Goal: Information Seeking & Learning: Understand process/instructions

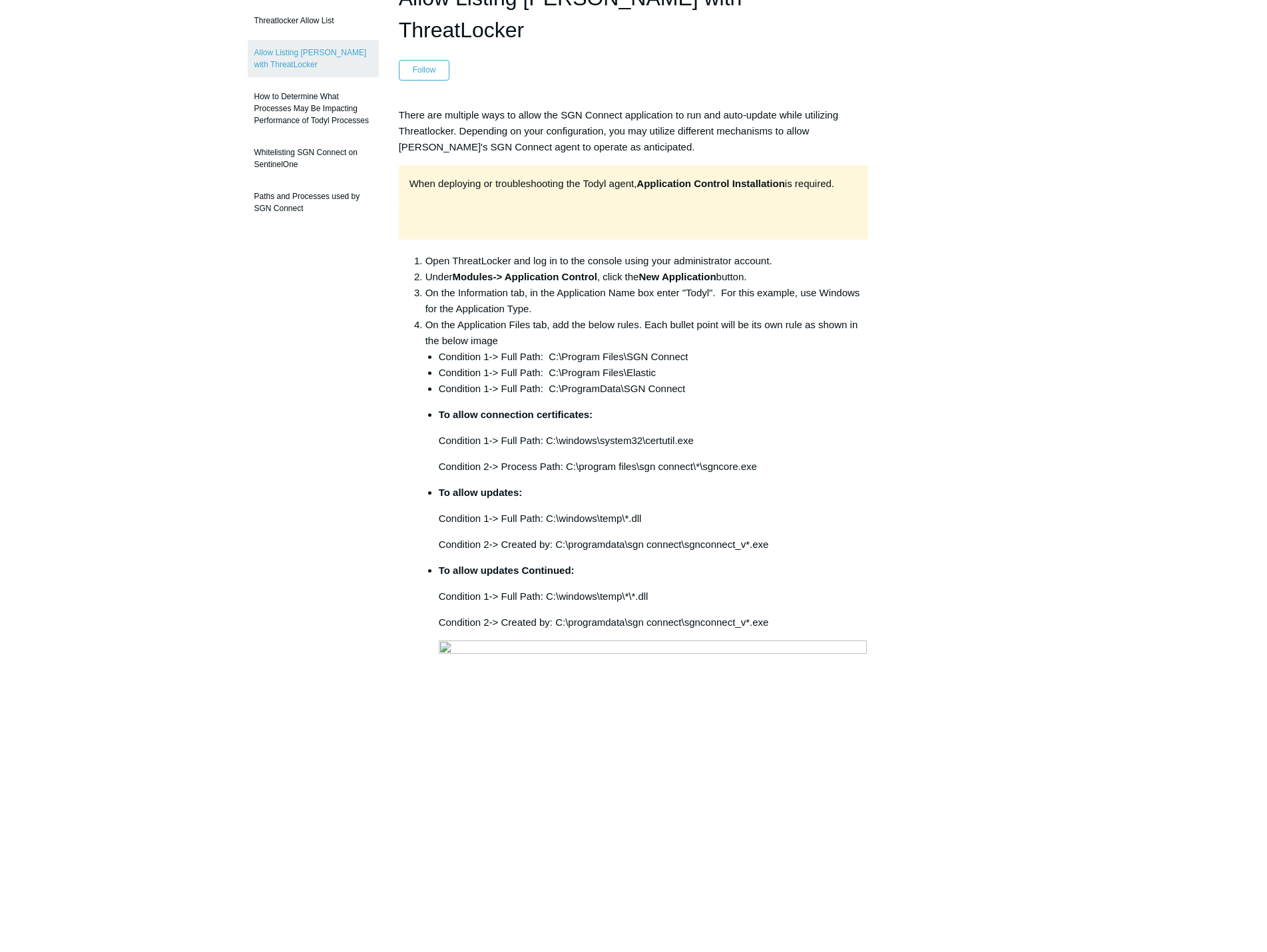
scroll to position [66, 0]
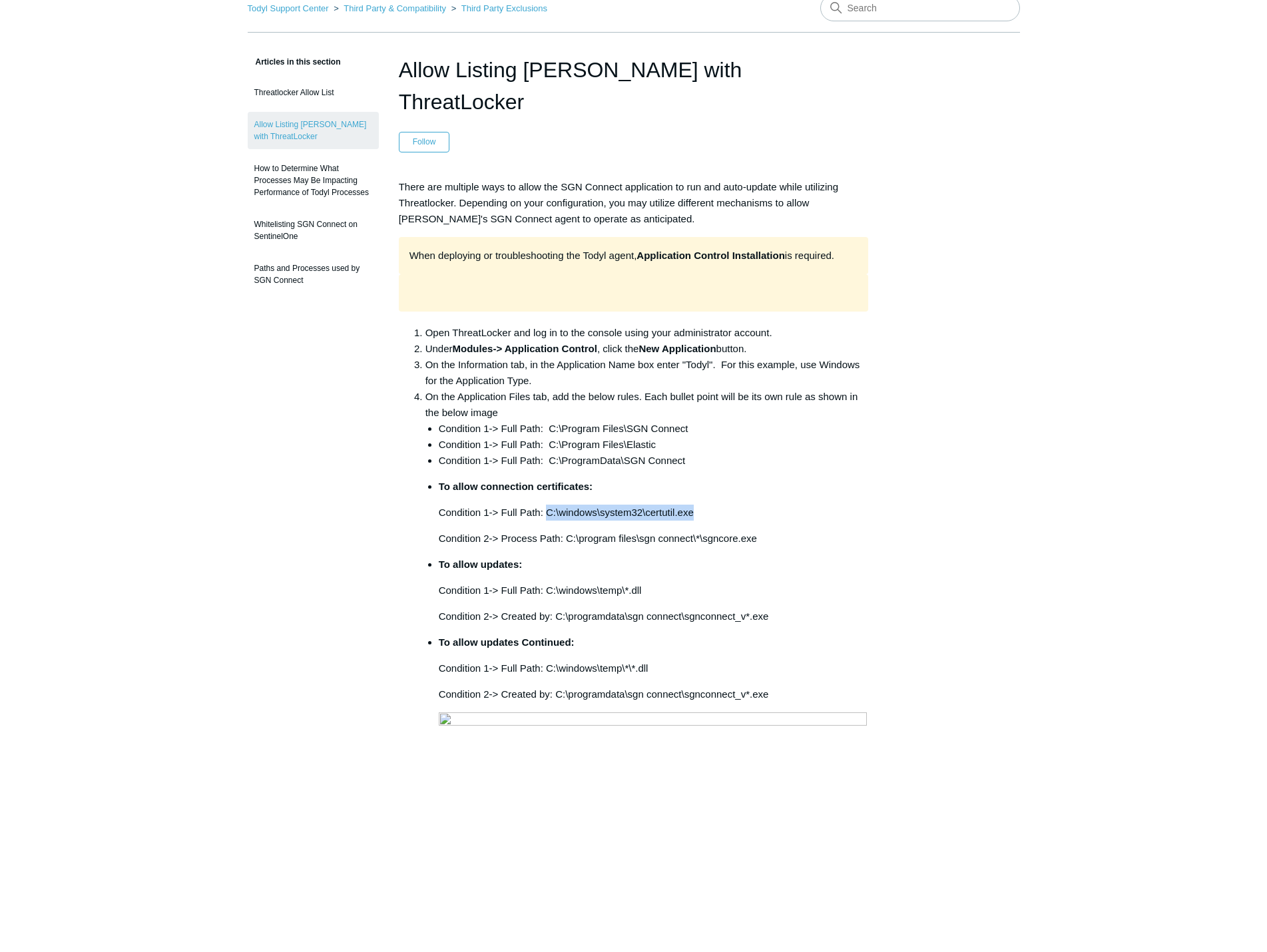
drag, startPoint x: 545, startPoint y: 480, endPoint x: 700, endPoint y: 487, distance: 155.2
click at [700, 504] on p "Condition 1-> Full Path: C:\windows\system32\certutil.exe" at bounding box center [654, 512] width 430 height 16
copy p "C:\windows\system32\certutil.exe"
drag, startPoint x: 566, startPoint y: 505, endPoint x: 758, endPoint y: 508, distance: 192.0
click at [758, 531] on p "Condition 2-> Process Path: C:\program files\sgn connect\*\sgncore.exe" at bounding box center [654, 539] width 430 height 16
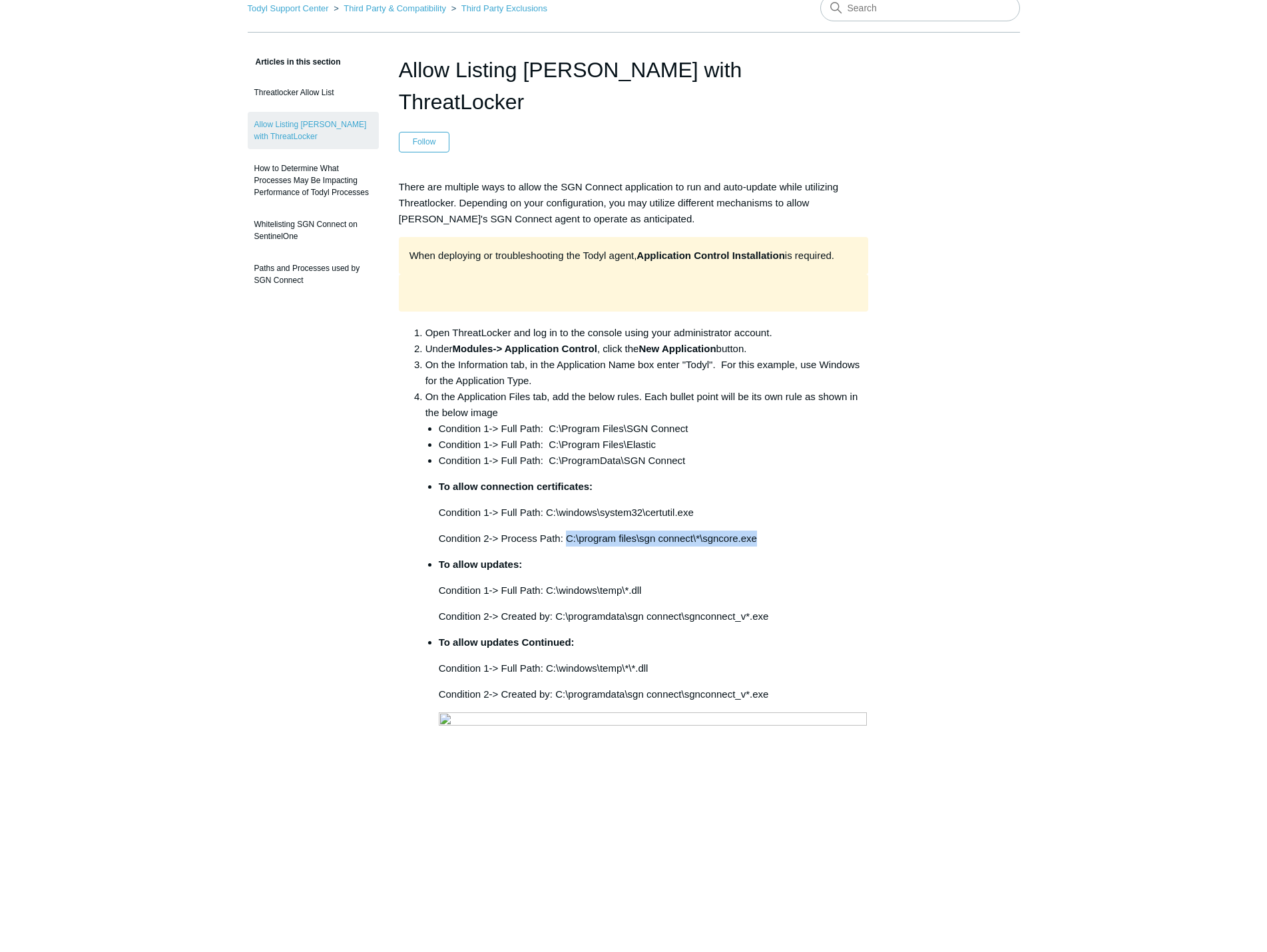
copy p "C:\program files\sgn connect\*\sgncore.exe"
drag, startPoint x: 545, startPoint y: 556, endPoint x: 642, endPoint y: 557, distance: 97.0
click at [642, 583] on p "Condition 1-> Full Path: C:\windows\temp\*.dll" at bounding box center [654, 591] width 430 height 16
copy p "C:\windows\temp\*.dll"
drag, startPoint x: 501, startPoint y: 506, endPoint x: 686, endPoint y: 510, distance: 185.0
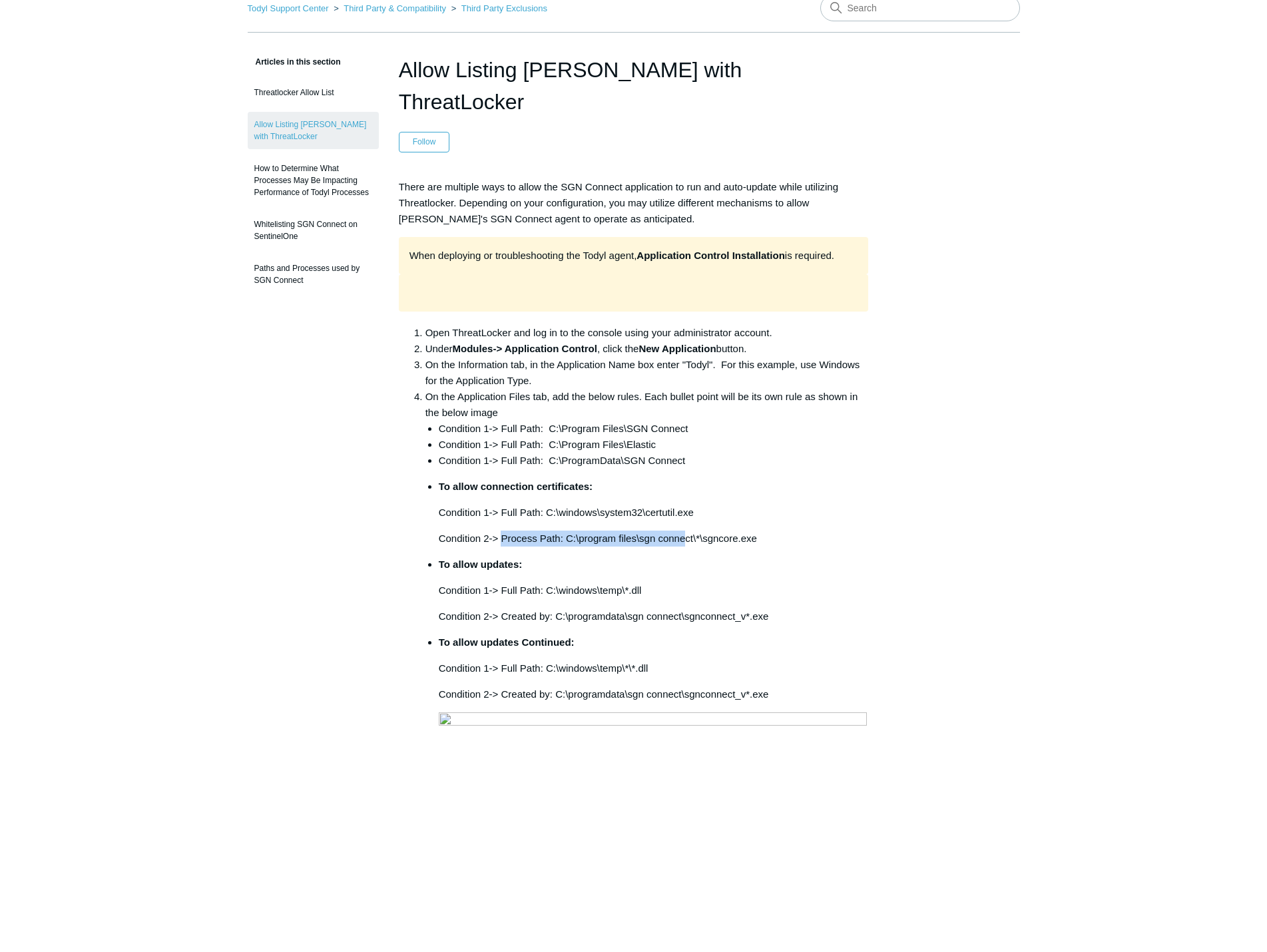
click at [686, 531] on p "Condition 2-> Process Path: C:\program files\sgn connect\*\sgncore.exe" at bounding box center [654, 539] width 430 height 16
click at [581, 531] on p "Condition 2-> Process Path: C:\program files\sgn connect\*\sgncore.exe" at bounding box center [654, 539] width 430 height 16
drag, startPoint x: 555, startPoint y: 583, endPoint x: 768, endPoint y: 587, distance: 213.0
click at [768, 609] on p "Condition 2-> Created by: C:\programdata\sgn connect\sgnconnect_v*.exe" at bounding box center [654, 617] width 430 height 16
copy p "C:\programdata\sgn connect\sgnconnect_v*.exe"
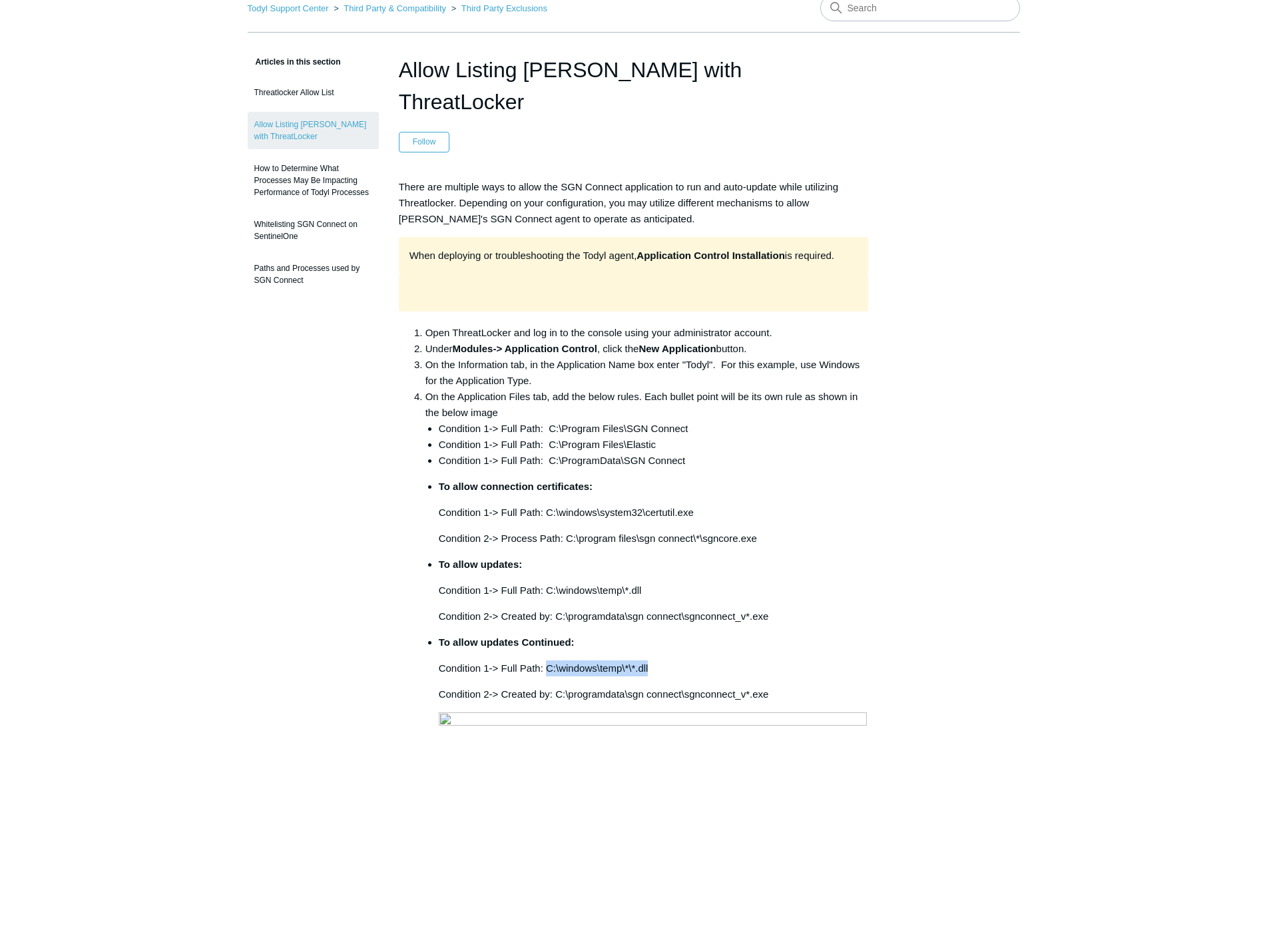
drag, startPoint x: 547, startPoint y: 636, endPoint x: 649, endPoint y: 642, distance: 102.2
click at [649, 661] on p "Condition 1-> Full Path: C:\windows\temp\*\*.dll" at bounding box center [654, 669] width 430 height 16
copy p "C:\windows\temp\*\*.dll"
drag, startPoint x: 555, startPoint y: 663, endPoint x: 766, endPoint y: 665, distance: 211.0
click at [766, 686] on p "Condition 2-> Created by: C:\programdata\sgn connect\sgnconnect_v*.exe" at bounding box center [654, 694] width 430 height 16
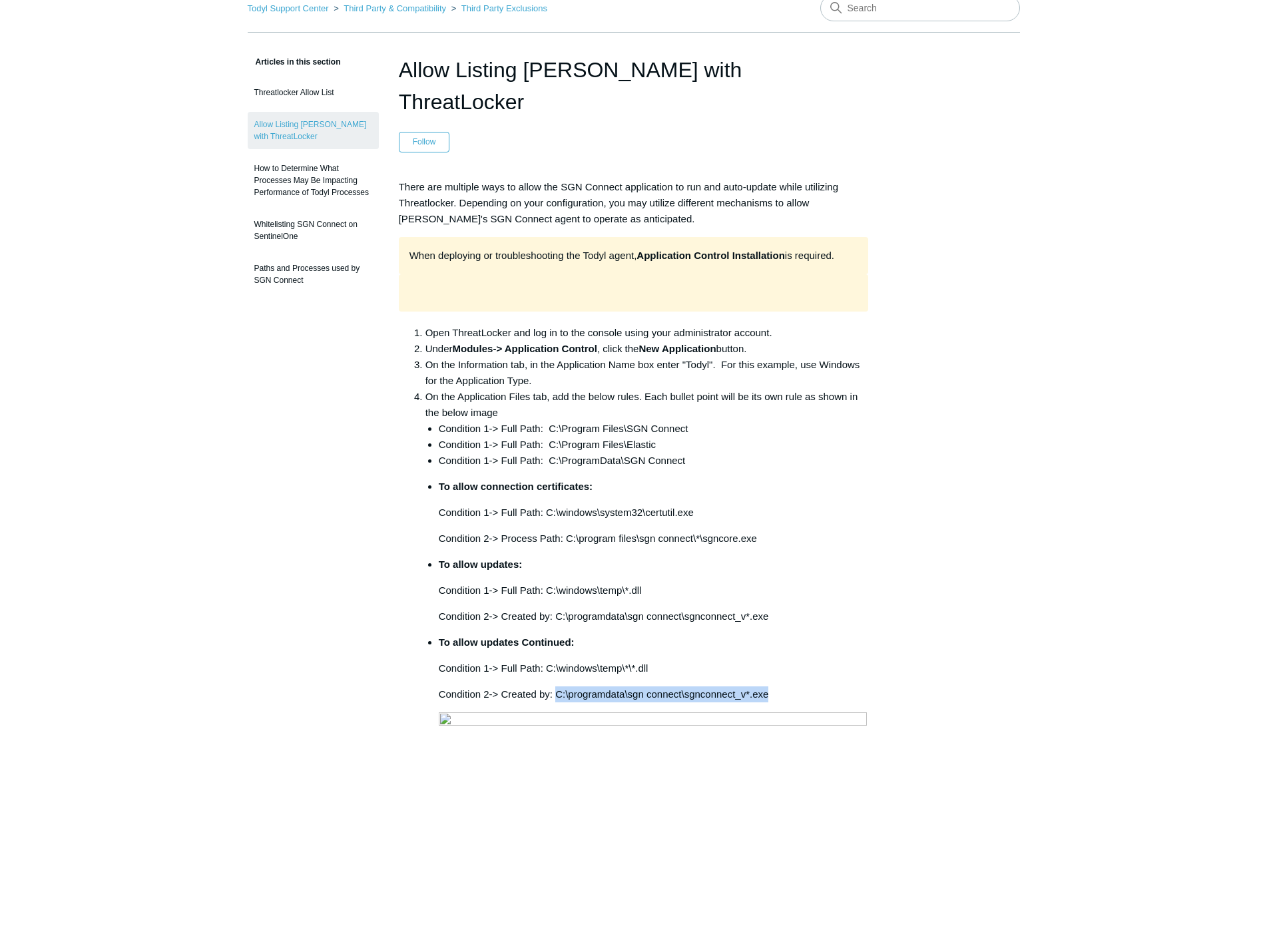
copy p "C:\programdata\sgn connect\sgnconnect_v*.exe"
drag, startPoint x: 546, startPoint y: 557, endPoint x: 643, endPoint y: 561, distance: 97.1
click at [643, 583] on p "Condition 1-> Full Path: C:\windows\temp\*.dll" at bounding box center [654, 591] width 430 height 16
copy p "C:\windows\temp\*.dll"
drag, startPoint x: 557, startPoint y: 584, endPoint x: 765, endPoint y: 592, distance: 208.2
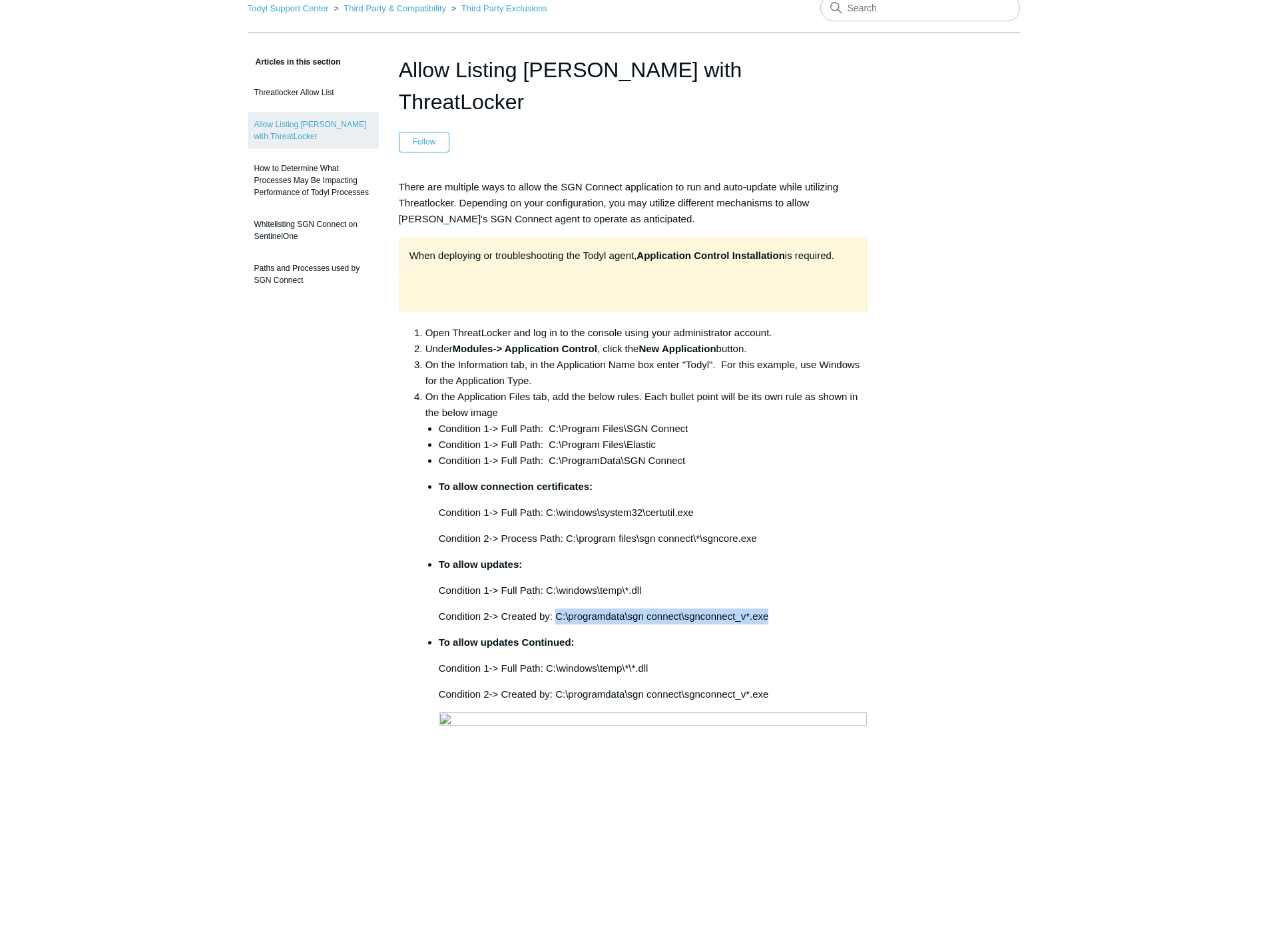
click at [765, 592] on ul "Condition 1-> Full Path: C:\Program Files\SGN Connect Condition 1-> Full Path: …" at bounding box center [647, 744] width 444 height 647
copy p "C:\programdata\sgn connect\sgnconnect_v*.exe"
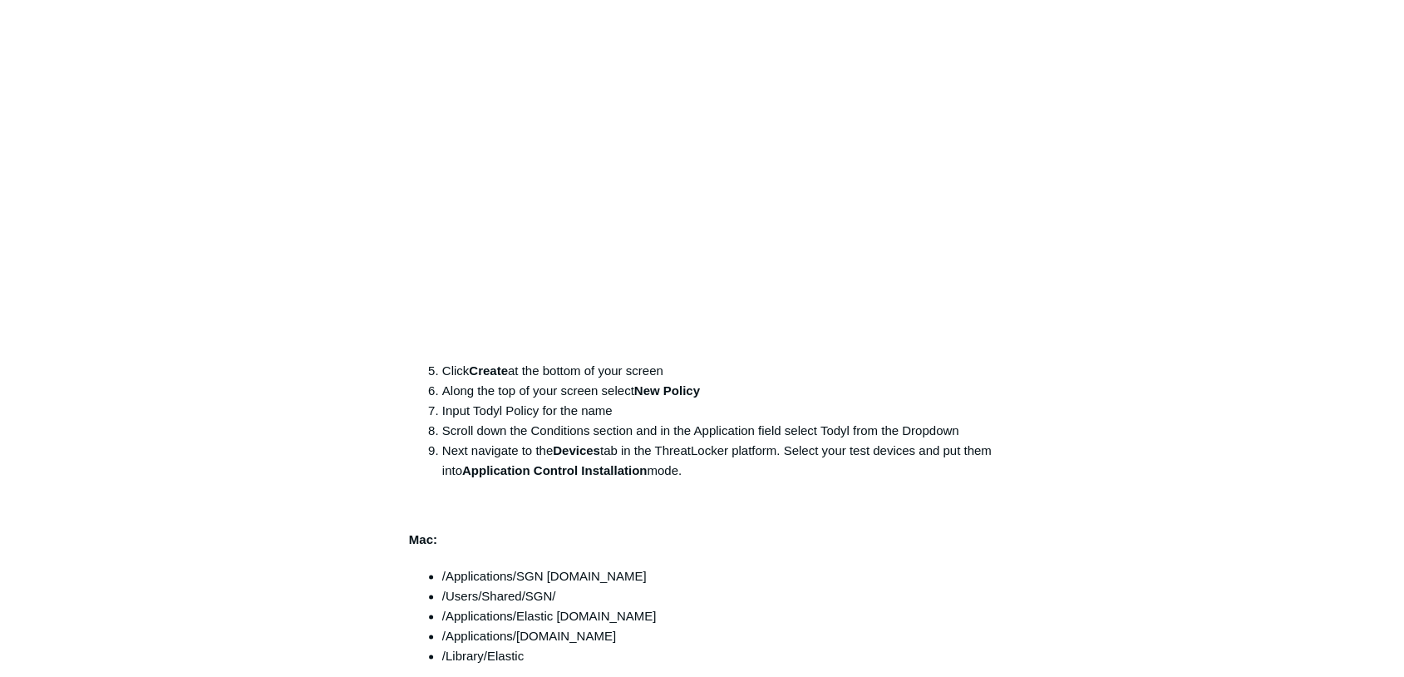
scroll to position [1081, 0]
